Goal: Obtain resource: Download file/media

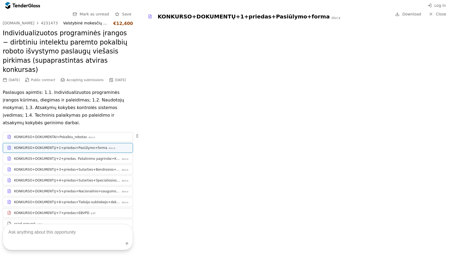
click at [69, 135] on div "KONKURSO+DOKUMENTAI+Pokalbiu_robotas" at bounding box center [50, 137] width 73 height 4
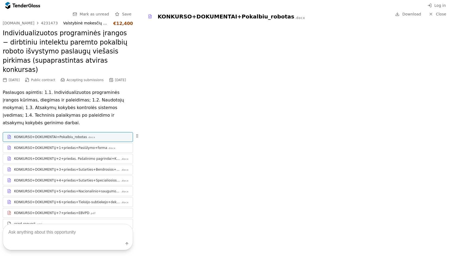
click at [70, 143] on link "KONKURSO+DOKUMENTŲ+1+priedas+Pasiūlymo+forma .docx" at bounding box center [68, 148] width 130 height 10
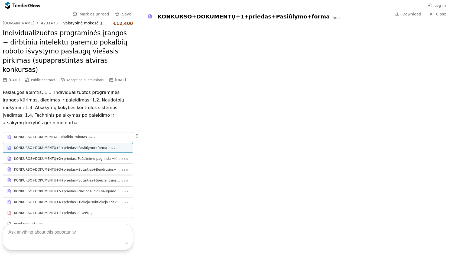
click at [65, 156] on div "KONKUROS+DOKUMENTŲ+2+priedas. Pašalinimo pagrindai+Kvalifikacija" at bounding box center [67, 158] width 106 height 4
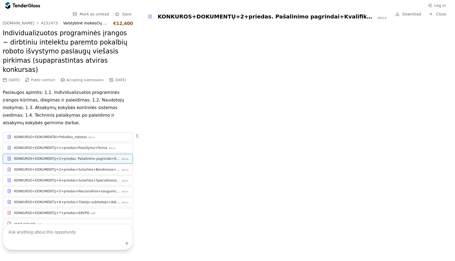
click at [73, 167] on div "KONKURSO+DOKUMENTŲ+3+priedas+Sutarties+Bendrosios+sąlygos" at bounding box center [67, 169] width 106 height 4
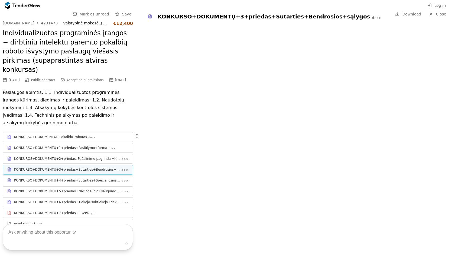
click at [61, 211] on div "KONKURSO+DOKUMENTŲ+7+priedas+EBVPD" at bounding box center [51, 213] width 75 height 4
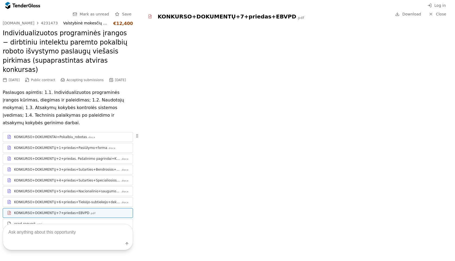
click at [60, 200] on div "KONKURSO+DOKUMENTŲ+6+priedas+Tiekėjo-subtiekejo+deklaracija" at bounding box center [67, 202] width 106 height 4
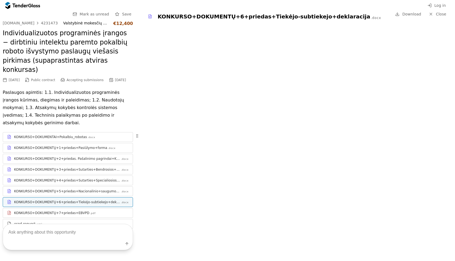
click at [60, 146] on div "KONKURSO+DOKUMENTŲ+1+priedas+Pasiūlymo+forma" at bounding box center [60, 148] width 93 height 4
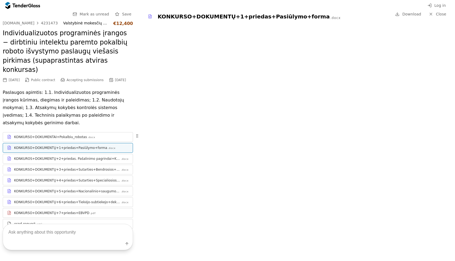
click at [73, 156] on div "KONKUROS+DOKUMENTŲ+2+priedas. Pašalinimo pagrindai+Kvalifikacija" at bounding box center [67, 158] width 106 height 4
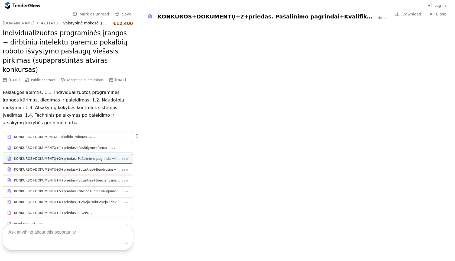
click at [66, 135] on div "KONKURSO+DOKUMENTAI+Pokalbiu_robotas" at bounding box center [50, 137] width 73 height 4
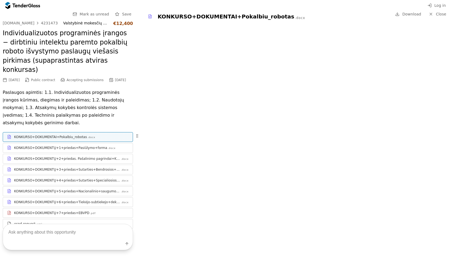
click at [64, 143] on link "KONKURSO+DOKUMENTŲ+1+priedas+Pasiūlymo+forma .docx" at bounding box center [68, 148] width 130 height 10
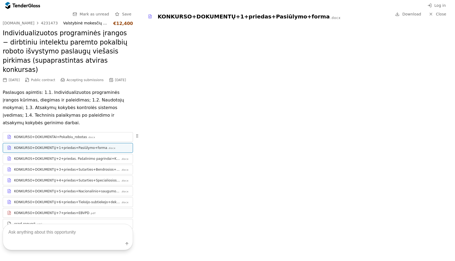
click at [87, 156] on div "KONKUROS+DOKUMENTŲ+2+priedas. Pašalinimo pagrindai+Kvalifikacija" at bounding box center [67, 158] width 106 height 4
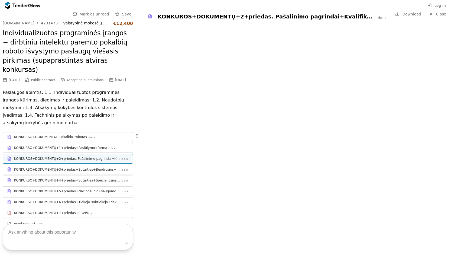
click at [93, 135] on div "KONKURSO+DOKUMENTAI+Pokalbiu_robotas .docx" at bounding box center [71, 137] width 115 height 4
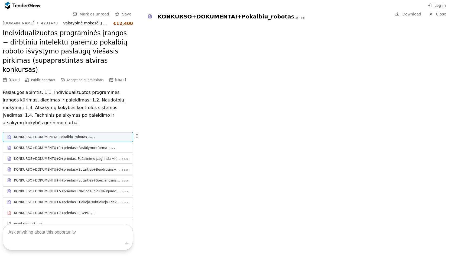
click at [50, 135] on div "KONKURSO+DOKUMENTAI+Pokalbiu_robotas" at bounding box center [50, 137] width 73 height 4
click at [42, 23] on div "4231473" at bounding box center [49, 23] width 17 height 4
click at [75, 146] on div "KONKURSO+DOKUMENTŲ+1+priedas+Pasiūlymo+forma" at bounding box center [60, 148] width 93 height 4
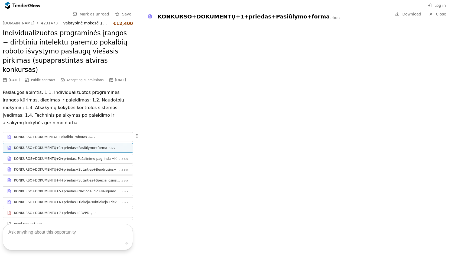
click at [93, 156] on div "KONKUROS+DOKUMENTŲ+2+priedas. Pašalinimo pagrindai+Kvalifikacija" at bounding box center [67, 158] width 106 height 4
